Goal: Task Accomplishment & Management: Manage account settings

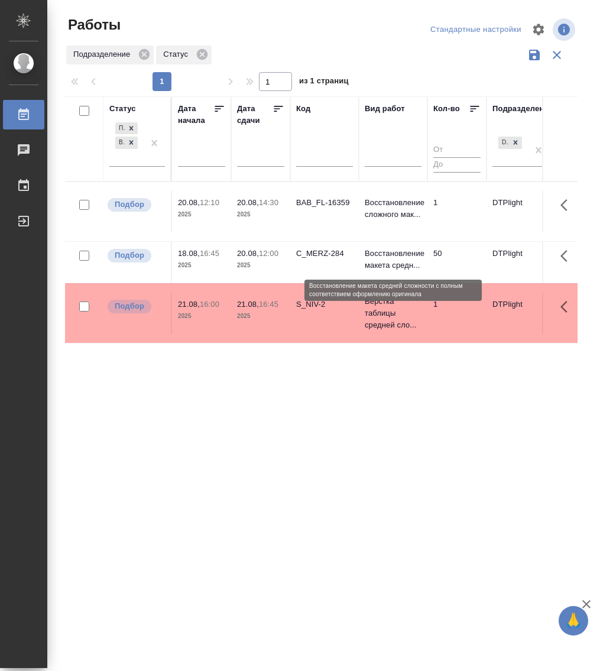
click at [394, 260] on p "Восстановление макета средн..." at bounding box center [393, 260] width 57 height 24
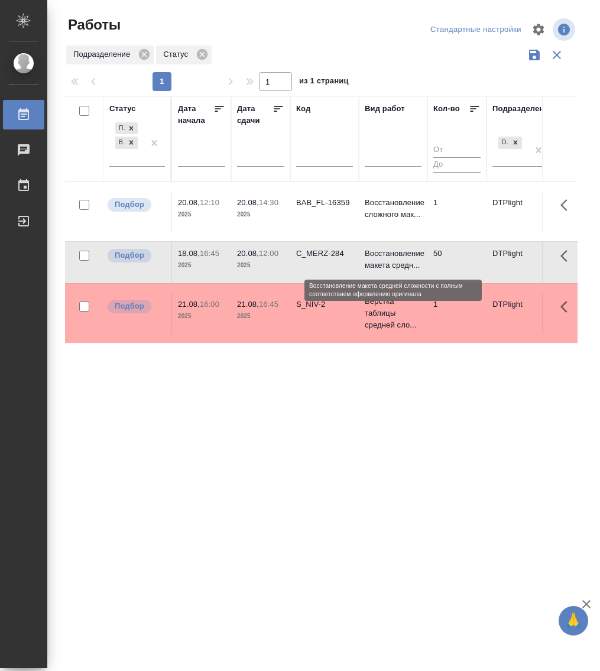
click at [394, 260] on p "Восстановление макета средн..." at bounding box center [393, 260] width 57 height 24
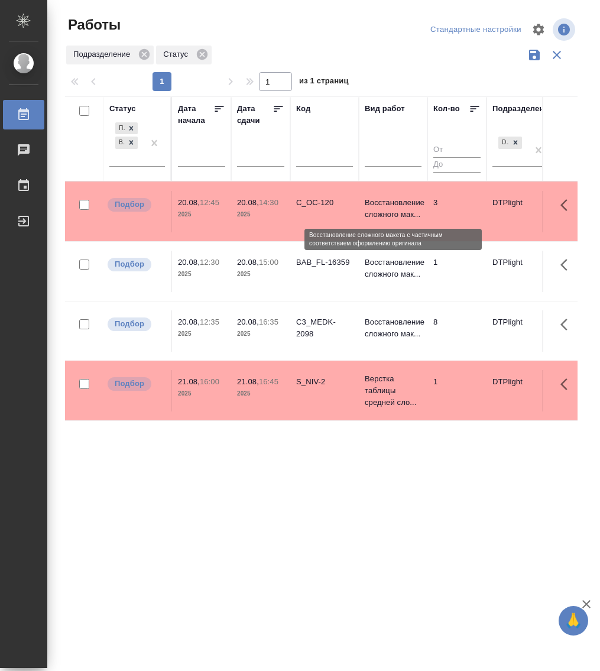
click at [387, 200] on p "Восстановление сложного мак..." at bounding box center [393, 209] width 57 height 24
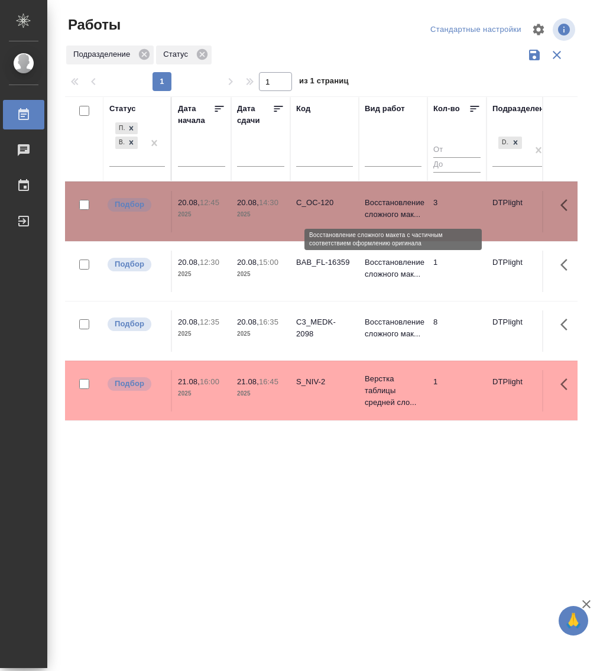
click at [387, 200] on p "Восстановление сложного мак..." at bounding box center [393, 209] width 57 height 24
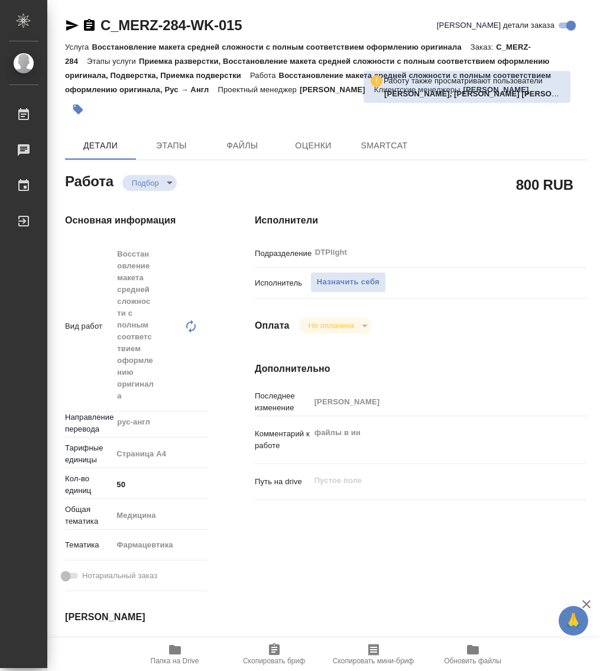
type textarea "x"
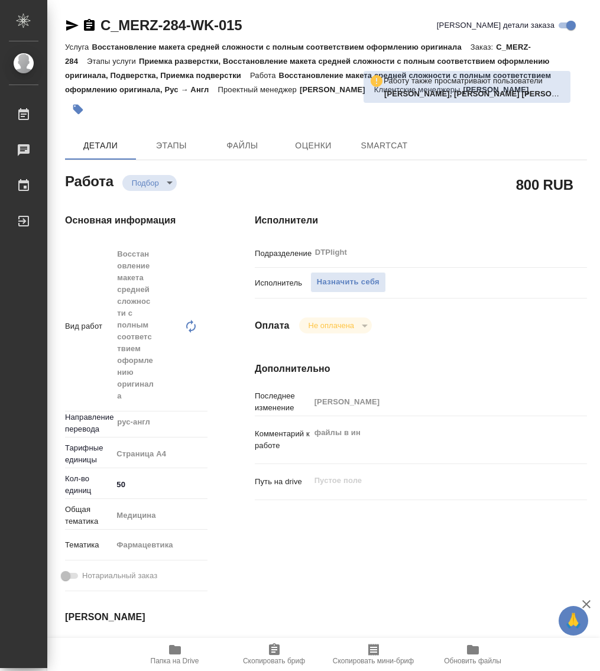
type textarea "x"
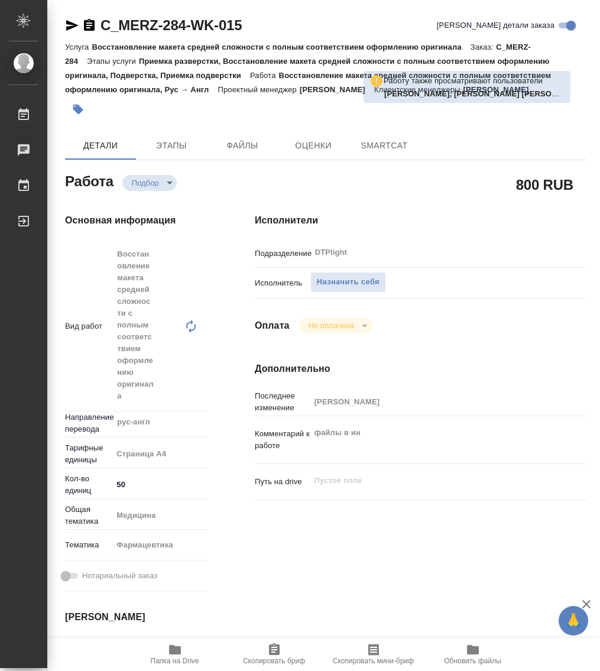
type textarea "x"
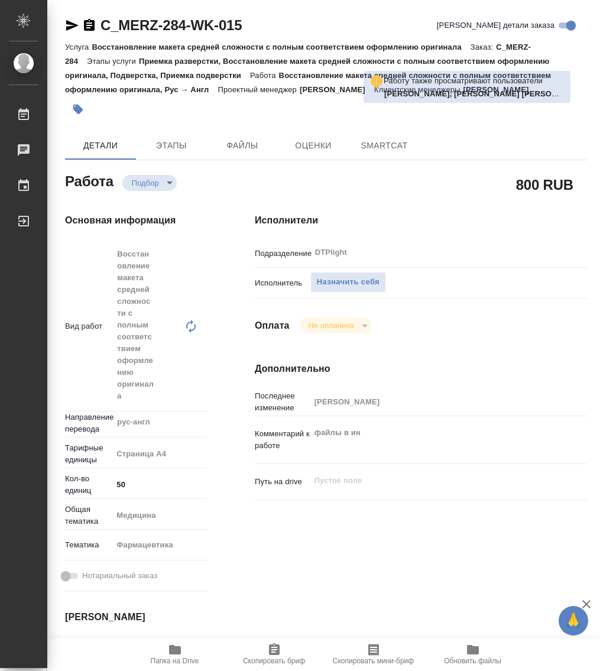
type textarea "x"
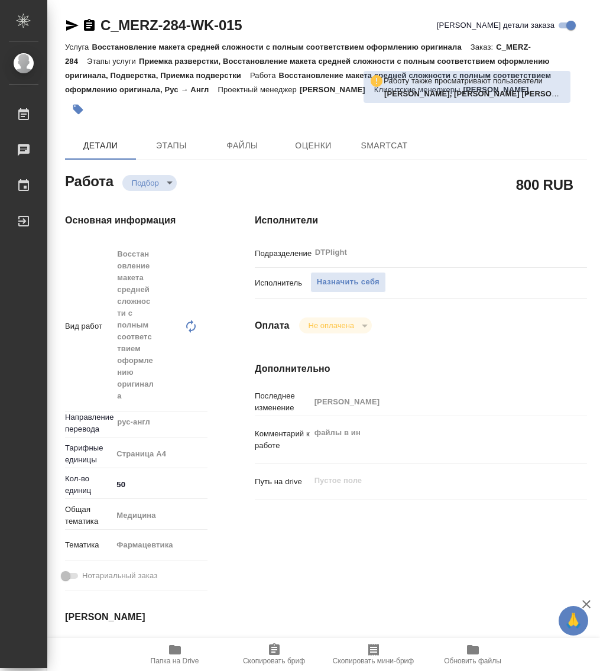
type textarea "x"
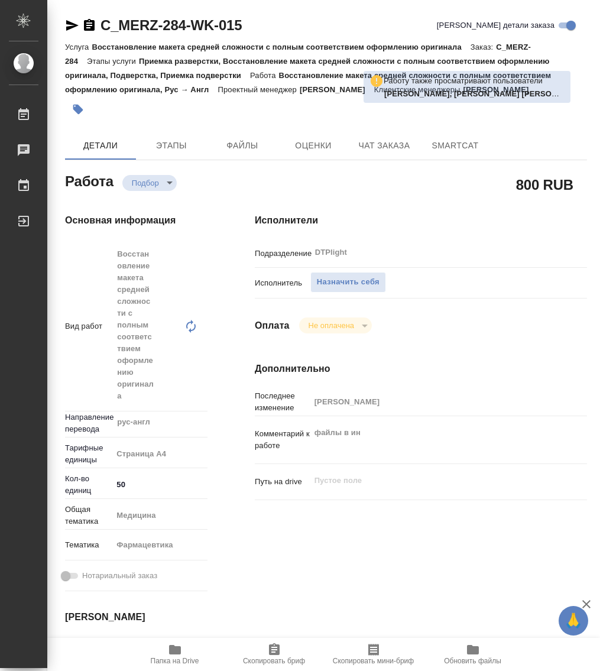
type textarea "x"
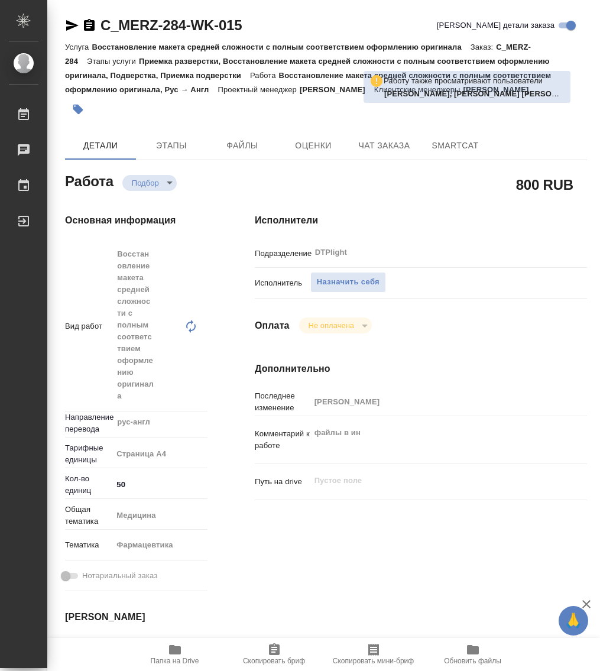
type textarea "x"
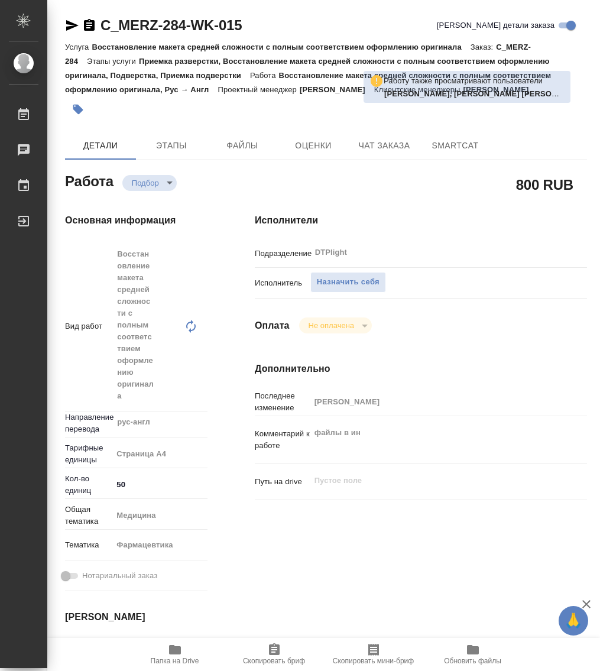
type textarea "x"
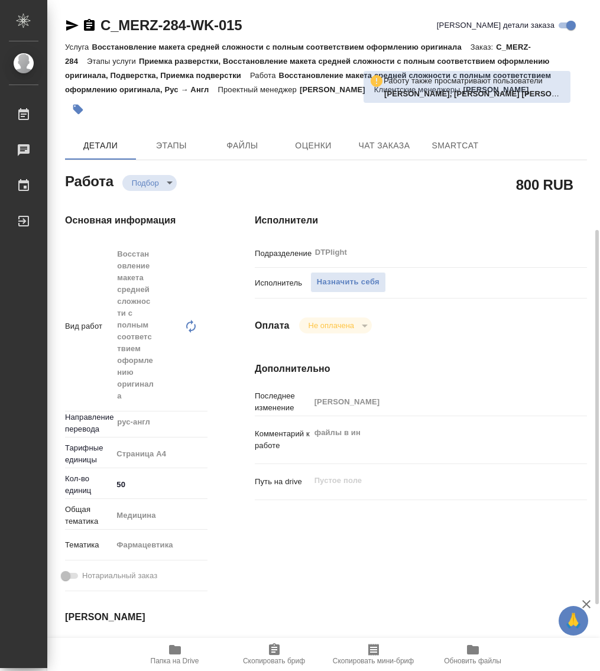
scroll to position [148, 0]
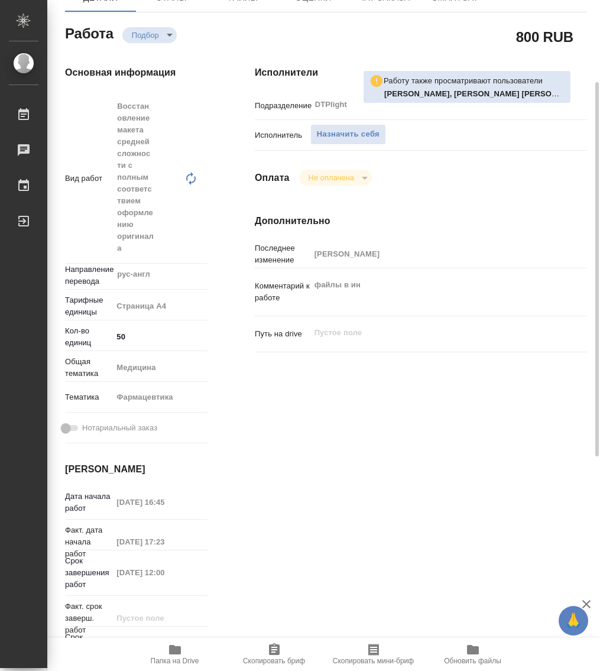
click at [178, 649] on icon "button" at bounding box center [175, 649] width 12 height 9
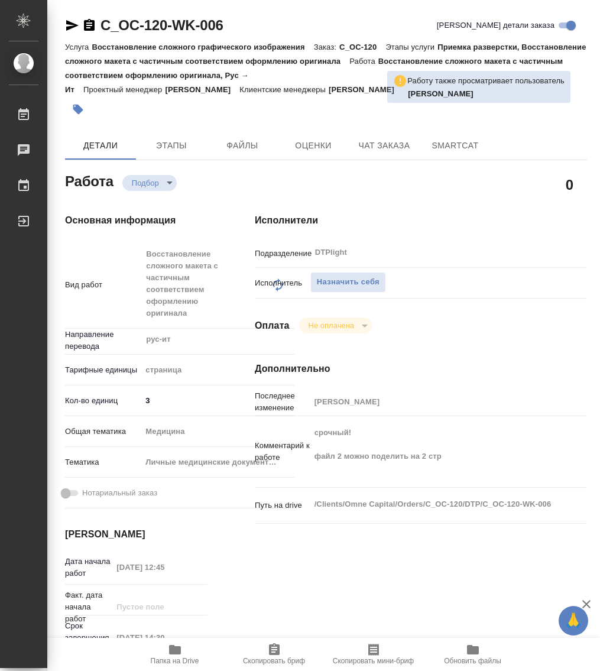
type textarea "x"
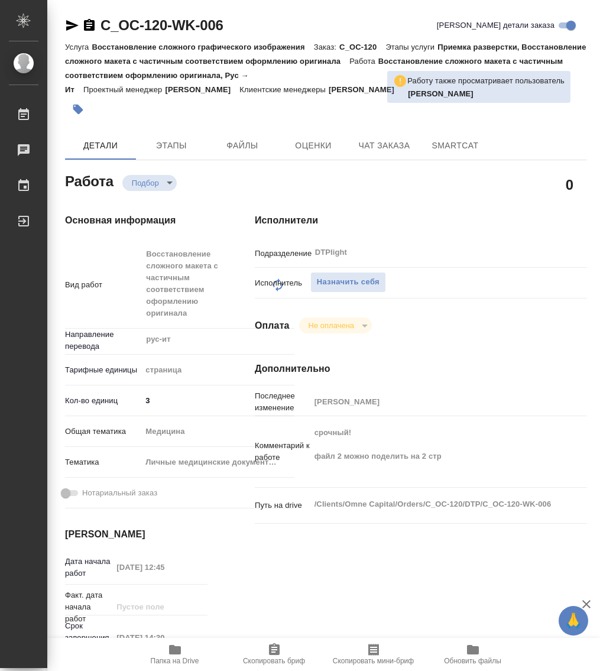
type textarea "x"
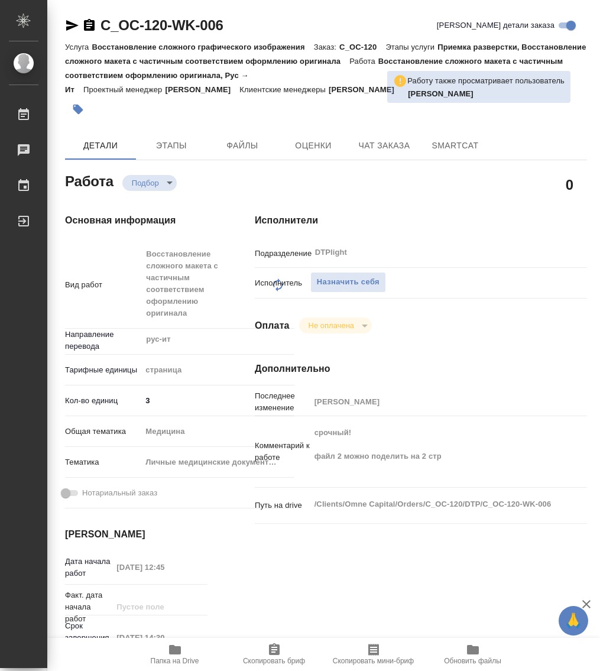
type textarea "x"
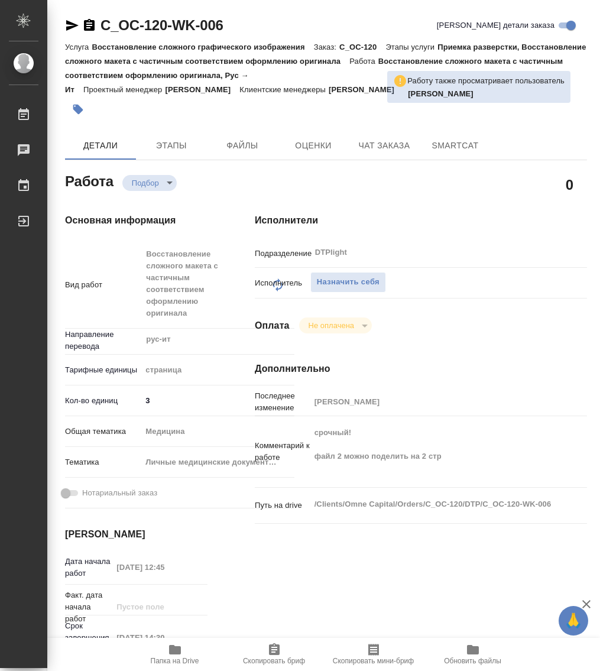
type textarea "x"
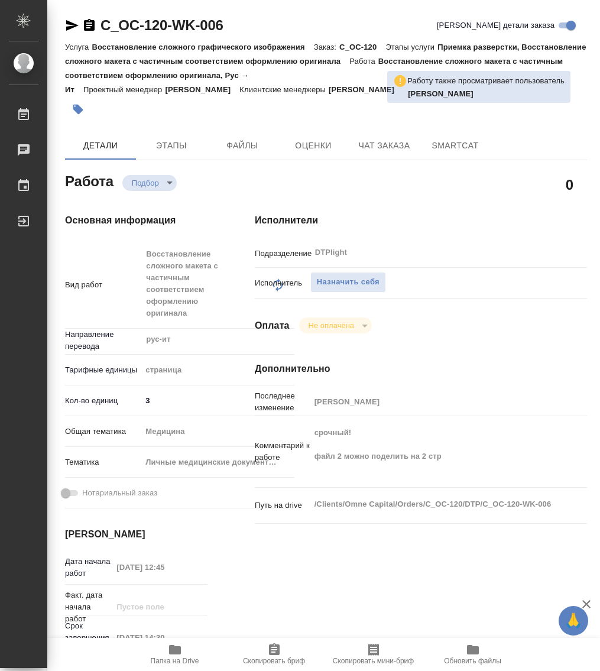
type textarea "x"
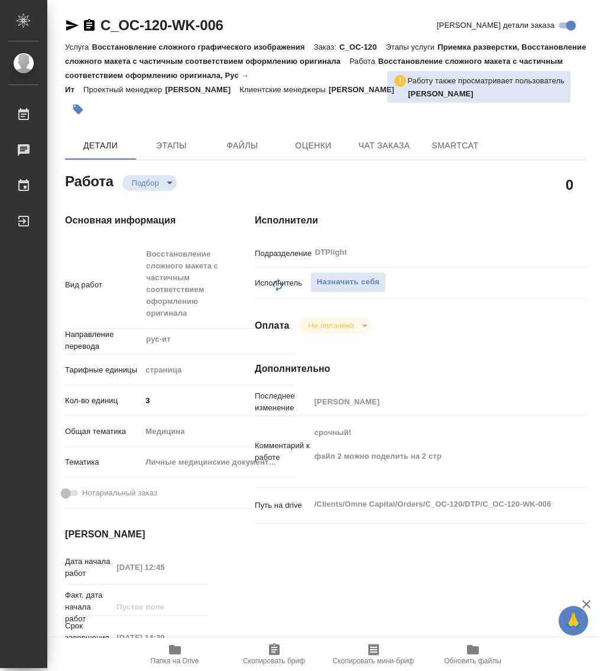
type textarea "x"
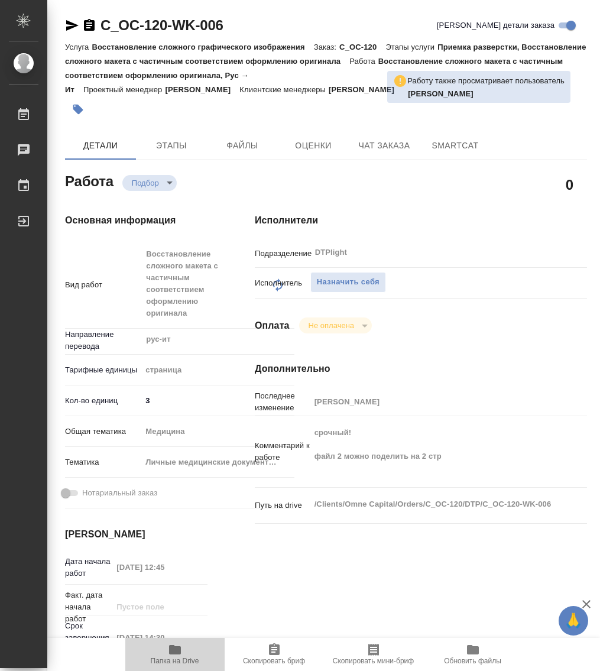
click at [175, 658] on span "Папка на Drive" at bounding box center [175, 661] width 48 height 8
click at [330, 279] on span "Назначить себя" at bounding box center [348, 283] width 63 height 14
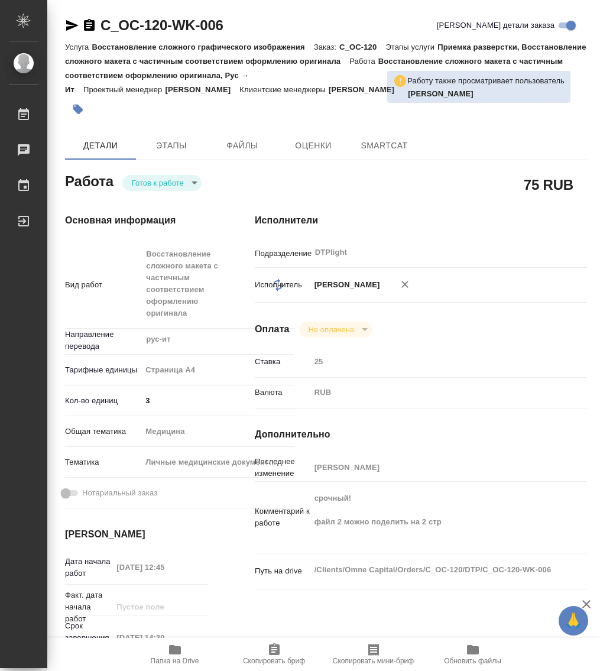
type textarea "x"
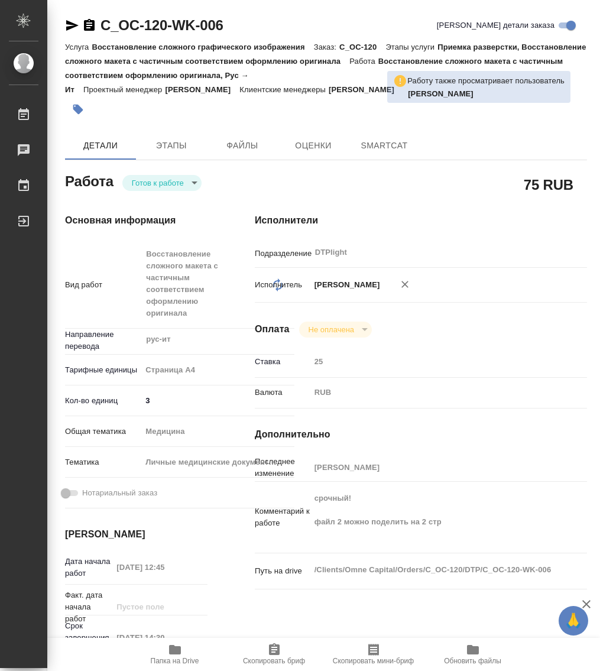
type textarea "x"
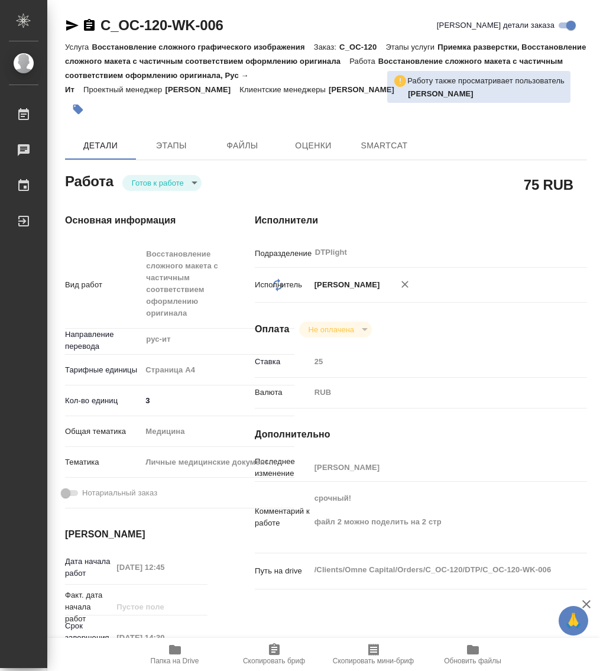
type textarea "x"
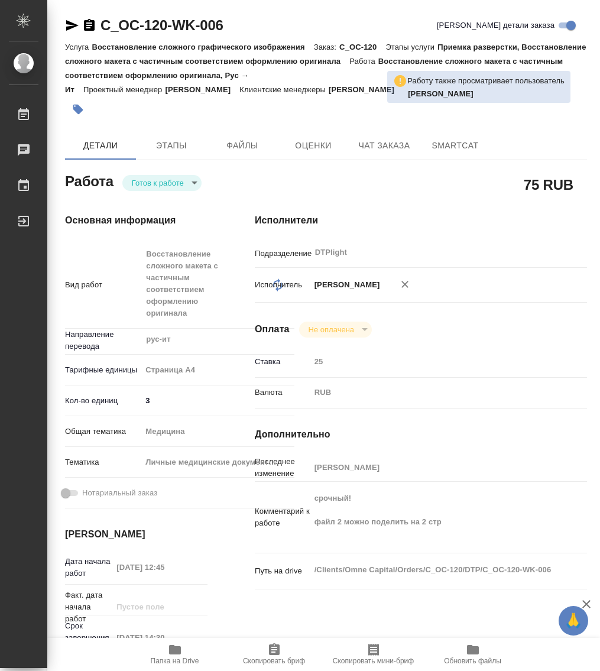
type textarea "x"
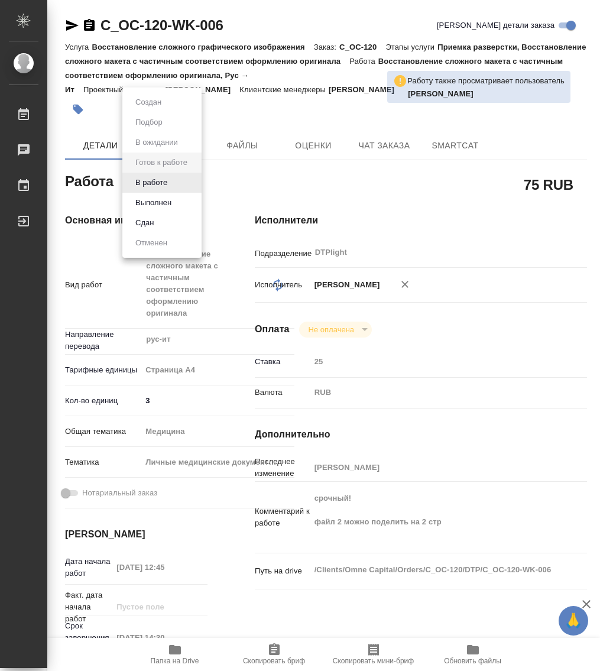
click at [158, 178] on body "🙏 .cls-1 fill:#fff; AWATERA Работы 0 Чаты График Выйти C_OC-120-WK-006 Кратко д…" at bounding box center [300, 335] width 600 height 671
type textarea "x"
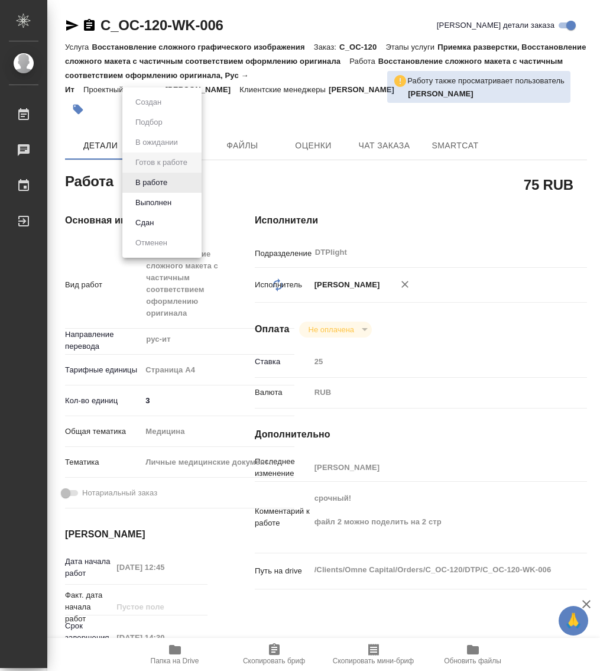
type textarea "x"
click at [154, 180] on button "В работе" at bounding box center [151, 182] width 39 height 13
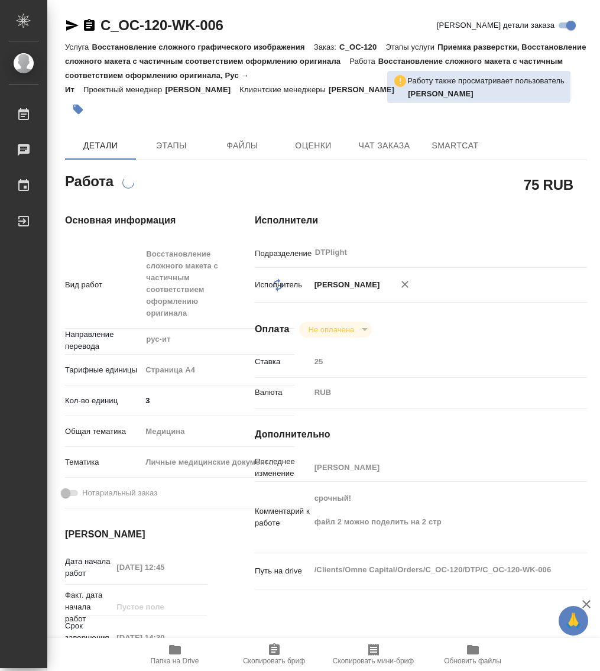
type textarea "x"
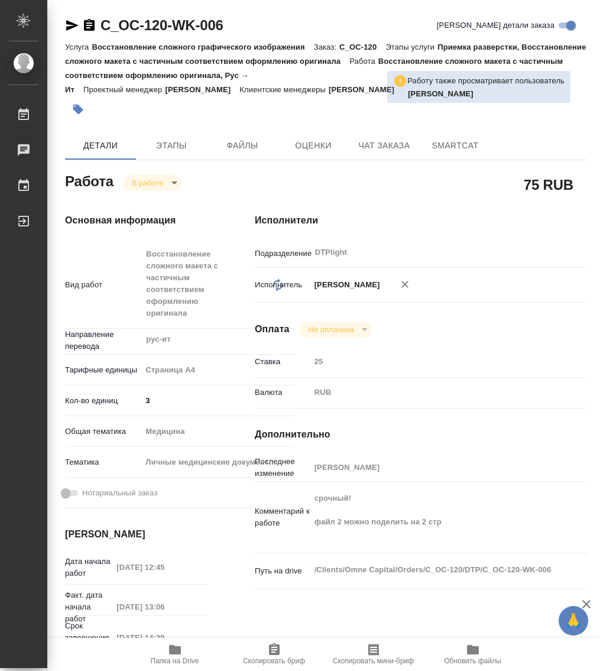
type textarea "x"
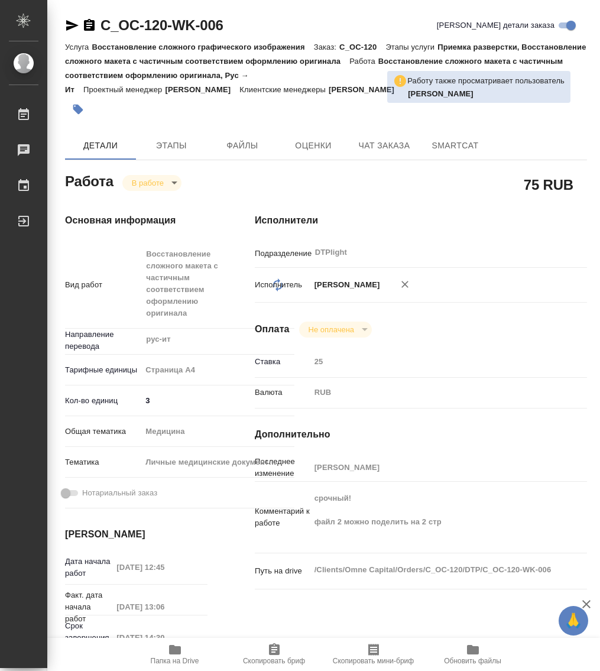
type textarea "x"
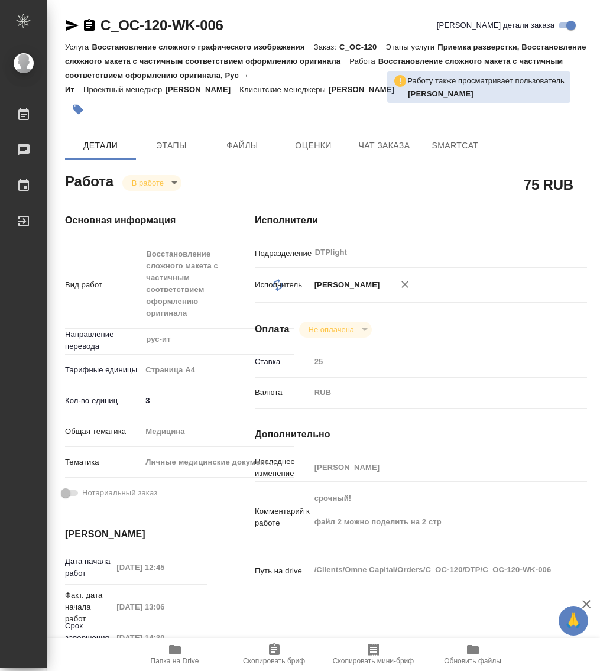
type textarea "x"
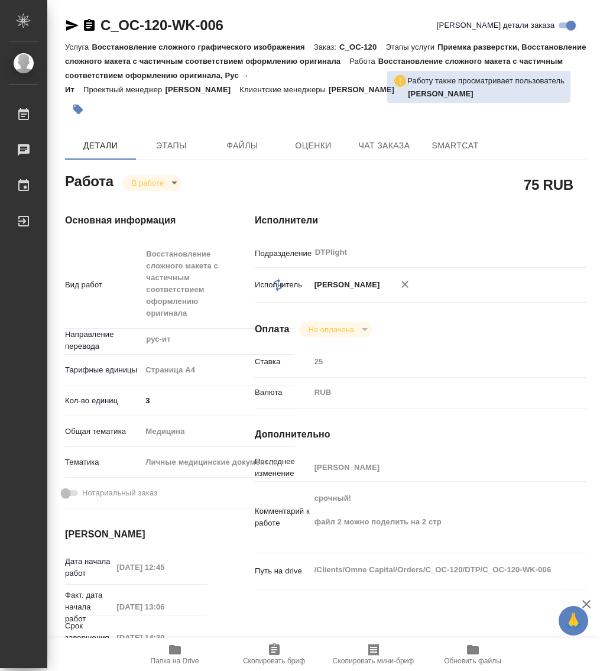
type textarea "x"
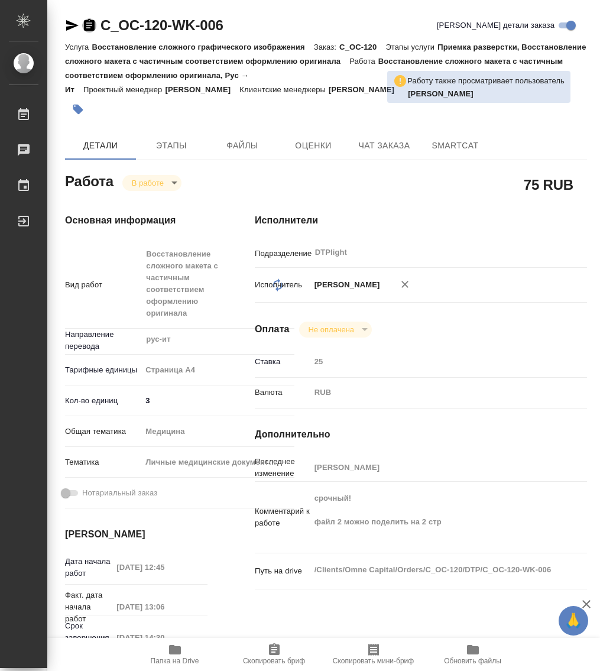
click at [91, 25] on icon "button" at bounding box center [89, 25] width 14 height 14
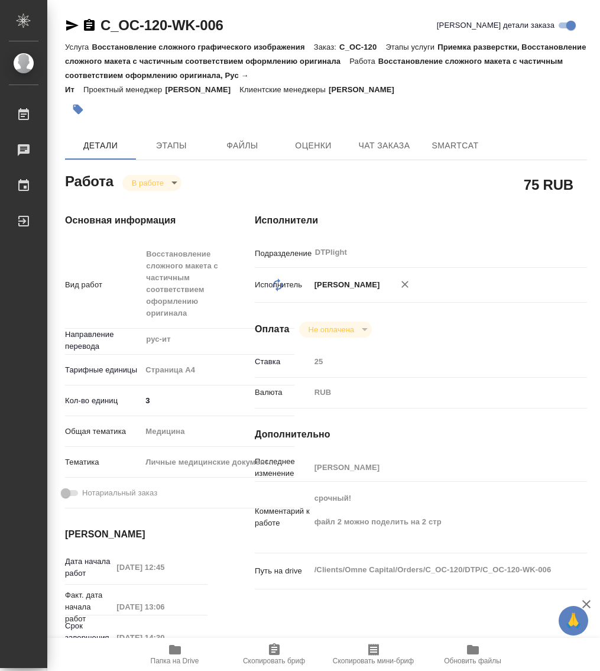
click at [148, 185] on body "🙏 .cls-1 fill:#fff; AWATERA Работы 0 Чаты График Выйти C_OC-120-WK-006 Кратко д…" at bounding box center [300, 335] width 600 height 671
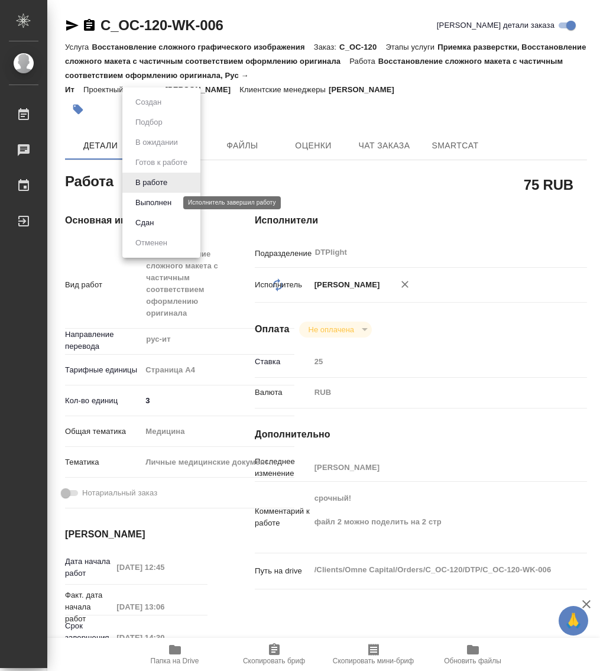
click at [158, 202] on button "Выполнен" at bounding box center [153, 202] width 43 height 13
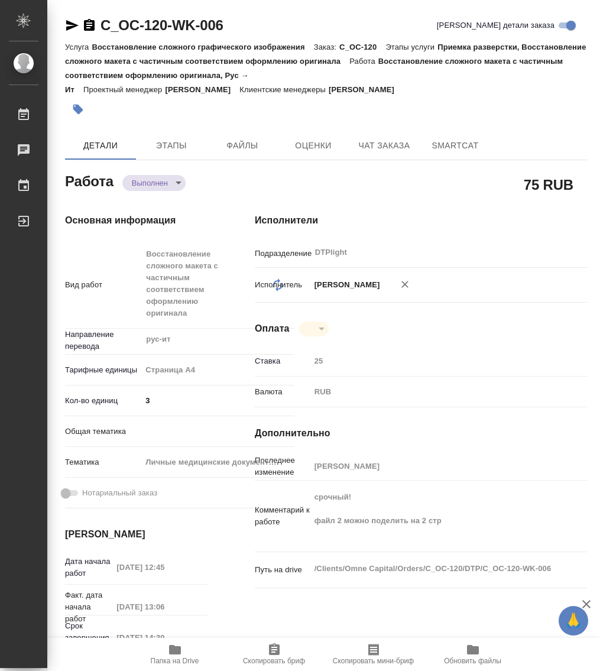
type textarea "x"
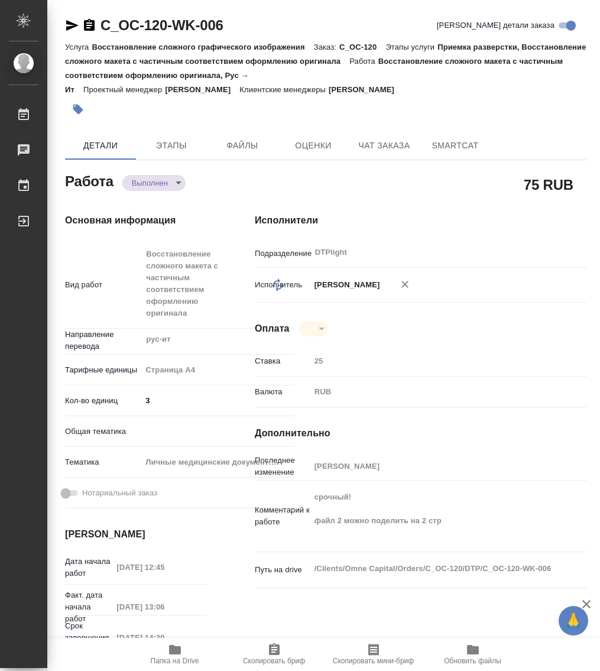
type textarea "x"
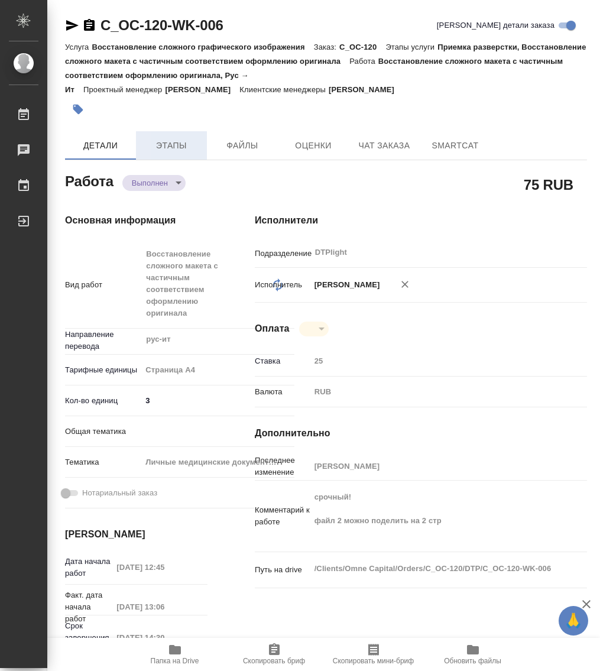
type textarea "x"
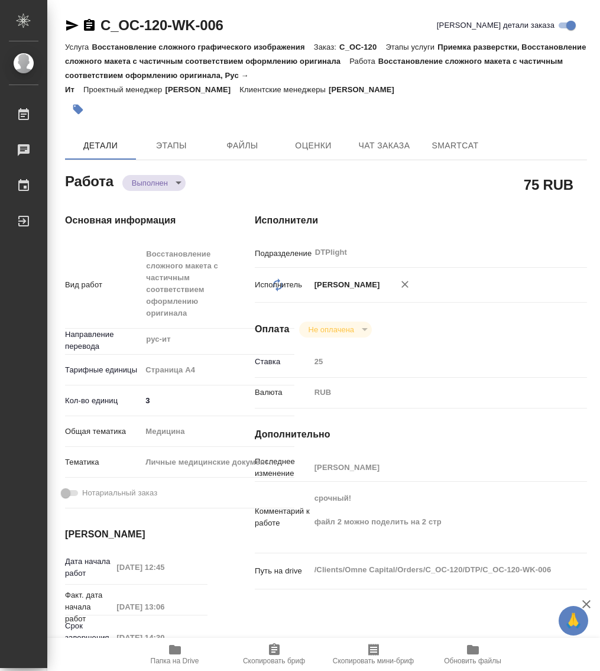
type textarea "x"
